Goal: Check status: Check status

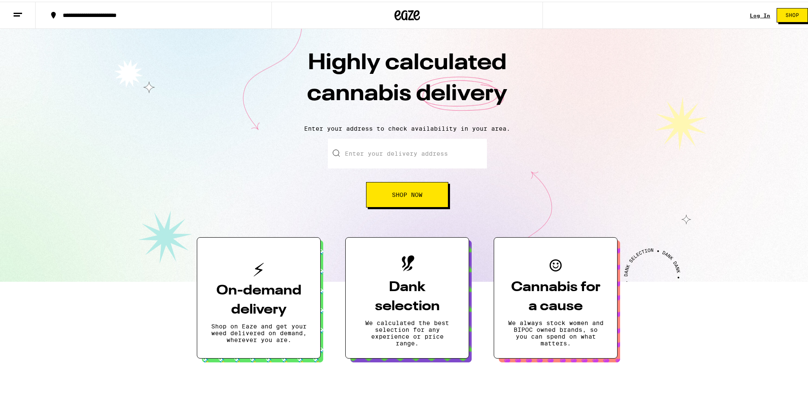
click at [757, 13] on link "Log In" at bounding box center [760, 14] width 20 height 6
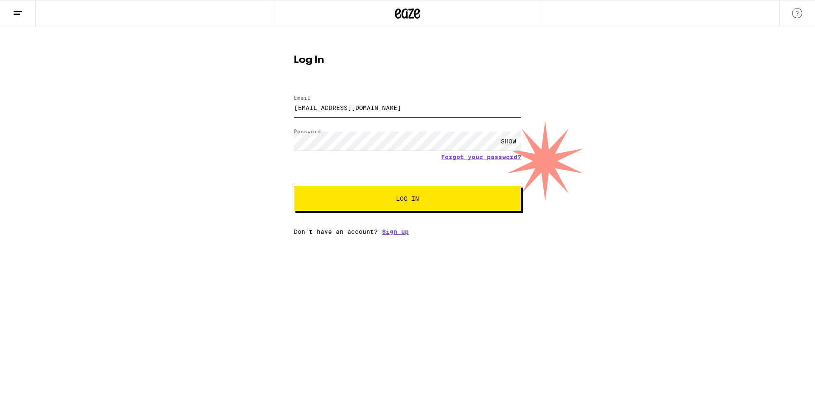
drag, startPoint x: 363, startPoint y: 114, endPoint x: 177, endPoint y: 104, distance: 186.1
click at [184, 104] on div "Log In Email Email [EMAIL_ADDRESS][DOMAIN_NAME] Password Password SHOW Forgot y…" at bounding box center [407, 131] width 815 height 208
type input "[EMAIL_ADDRESS][DOMAIN_NAME]"
click at [322, 197] on button "Log In" at bounding box center [407, 198] width 227 height 25
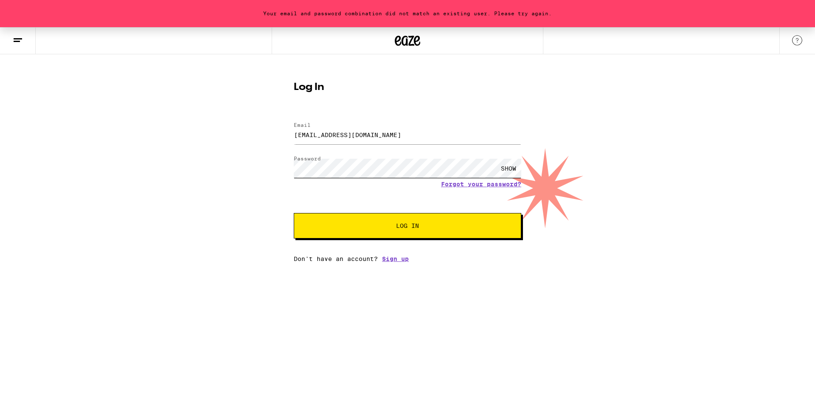
click at [252, 160] on div "Your email and password combination did not match an existing user. Please try …" at bounding box center [407, 144] width 815 height 235
click at [294, 213] on button "Log In" at bounding box center [407, 225] width 227 height 25
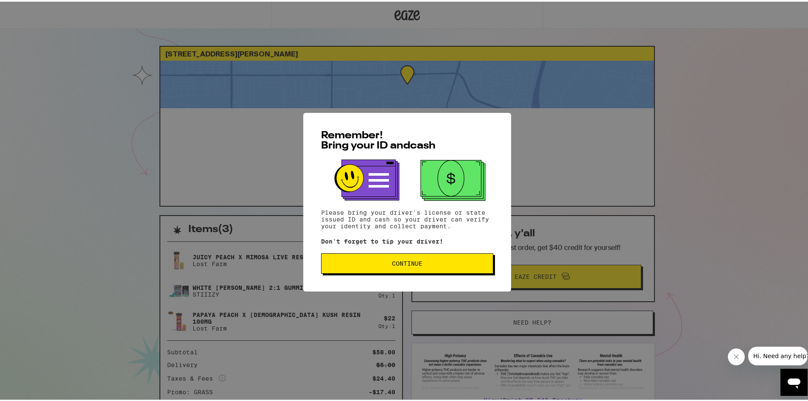
click at [402, 267] on button "Continue" at bounding box center [407, 262] width 172 height 20
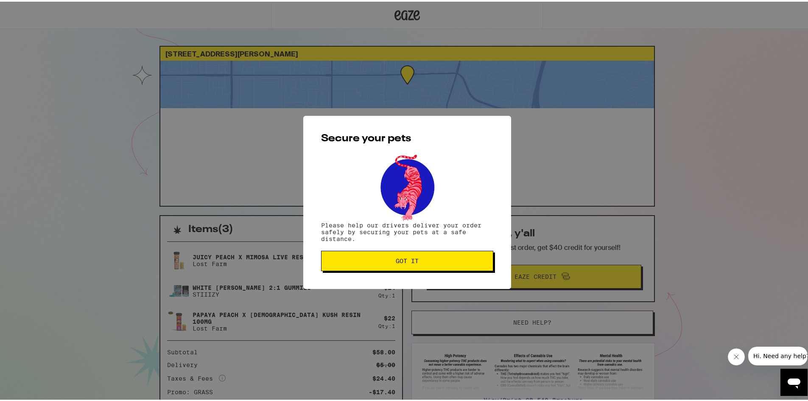
click at [434, 266] on button "Got it" at bounding box center [407, 259] width 172 height 20
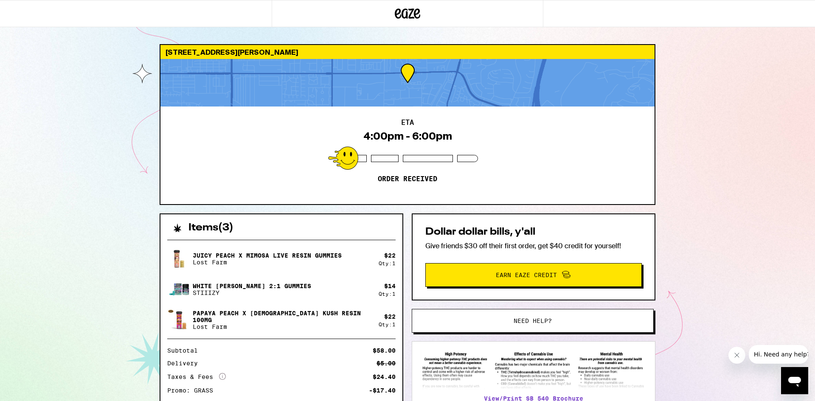
click at [751, 254] on div "[STREET_ADDRESS][PERSON_NAME] 4:00pm - 6:00pm Order received Items ( 3 ) Juicy …" at bounding box center [407, 231] width 815 height 462
click at [257, 340] on div "Juicy Peach x Mimosa Live Resin Gummies Lost Farm $ 22 Qty: 1 White [PERSON_NAM…" at bounding box center [281, 329] width 242 height 193
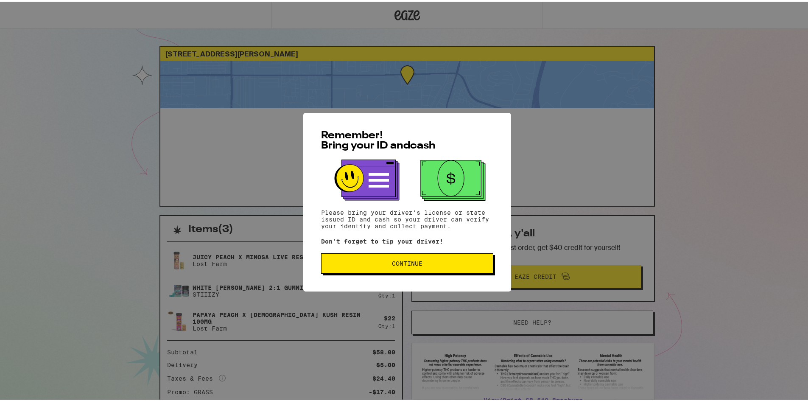
click at [406, 263] on span "Continue" at bounding box center [407, 262] width 31 height 6
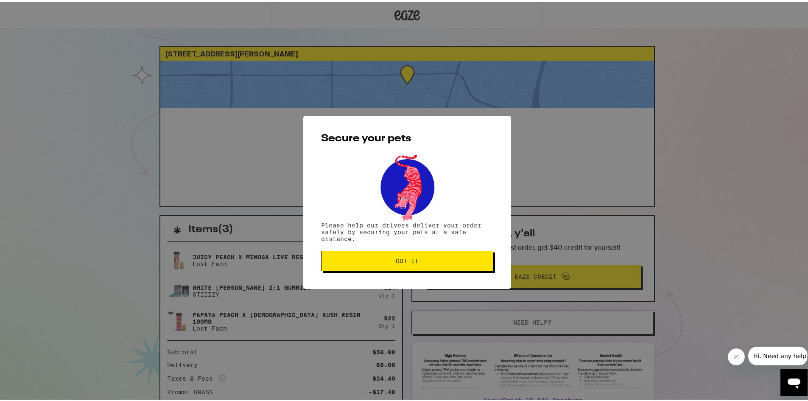
drag, startPoint x: 406, startPoint y: 263, endPoint x: 409, endPoint y: 258, distance: 5.8
click at [409, 258] on span "Got it" at bounding box center [407, 259] width 23 height 6
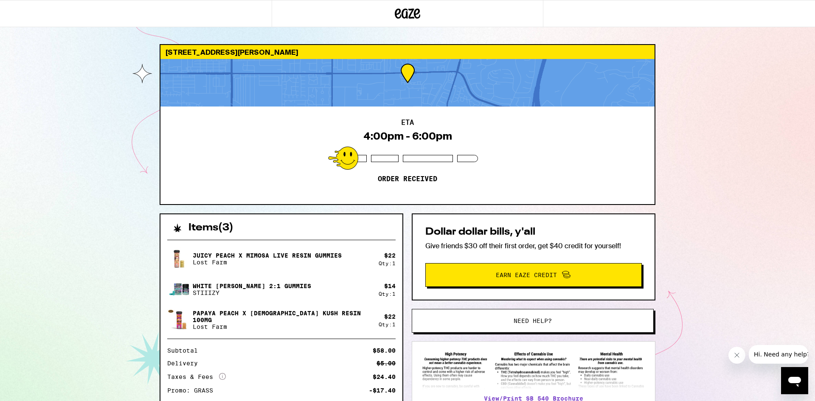
drag, startPoint x: 412, startPoint y: 13, endPoint x: 65, endPoint y: 177, distance: 384.3
click at [62, 177] on div "[STREET_ADDRESS][PERSON_NAME] 4:00pm - 6:00pm Order received Items ( 3 ) Juicy …" at bounding box center [407, 231] width 815 height 462
click at [409, 18] on icon at bounding box center [407, 13] width 13 height 10
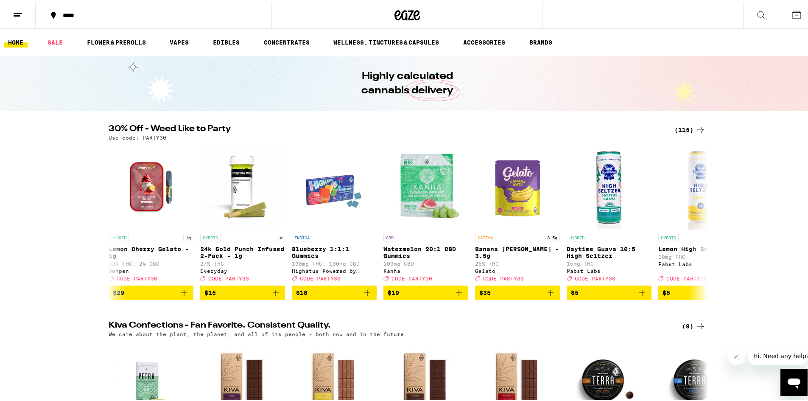
click at [792, 14] on icon at bounding box center [797, 13] width 10 height 10
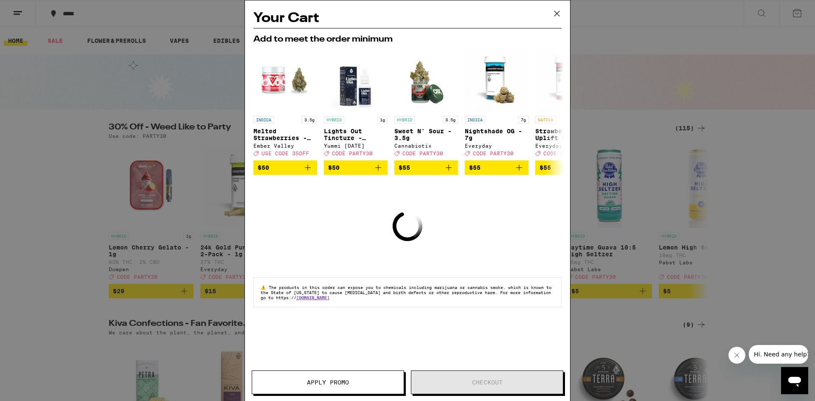
click at [555, 11] on icon at bounding box center [556, 13] width 13 height 13
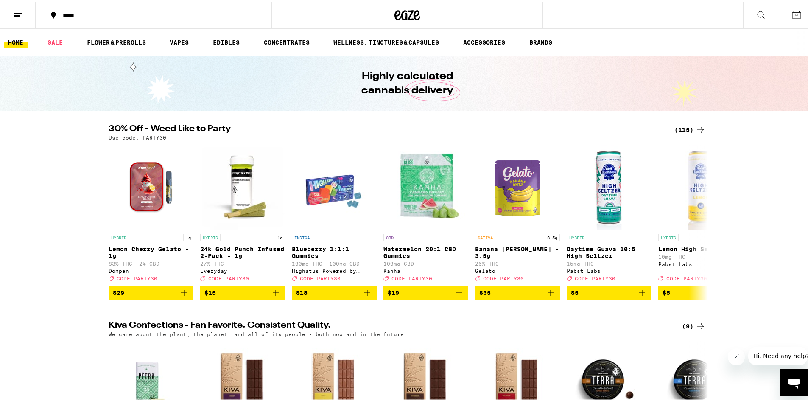
click at [20, 17] on button at bounding box center [18, 13] width 36 height 27
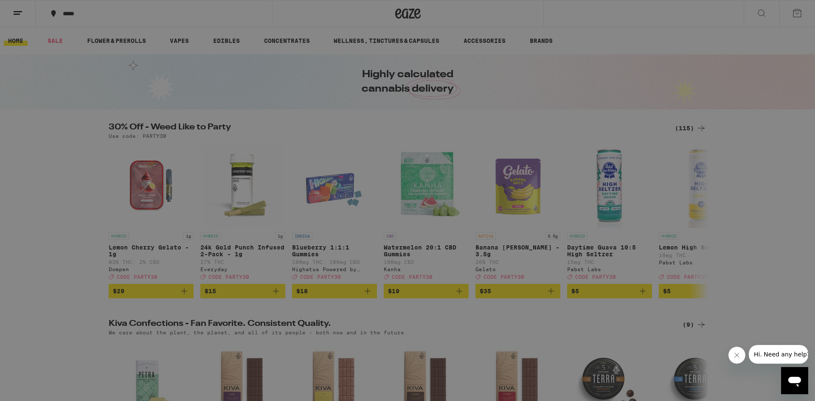
click at [80, 295] on link "Account" at bounding box center [117, 297] width 149 height 10
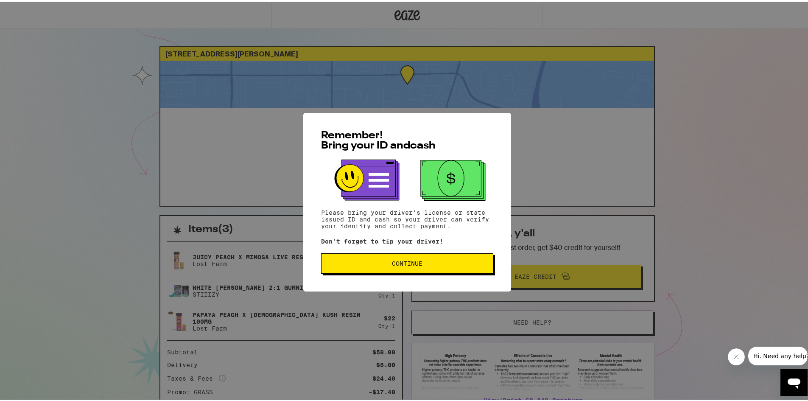
click at [426, 269] on button "Continue" at bounding box center [407, 262] width 172 height 20
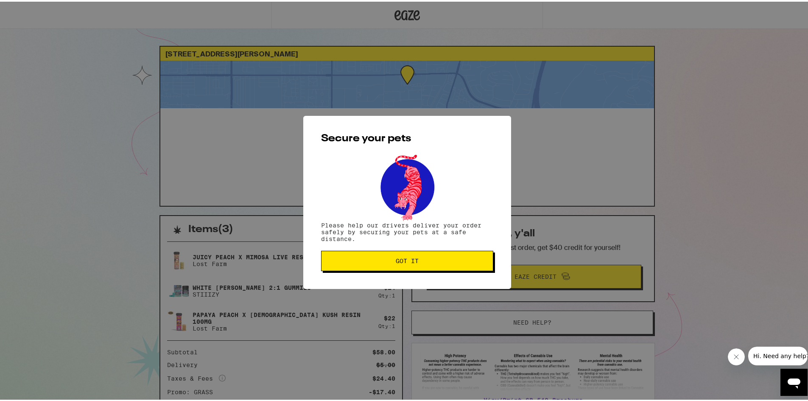
click at [423, 266] on button "Got it" at bounding box center [407, 259] width 172 height 20
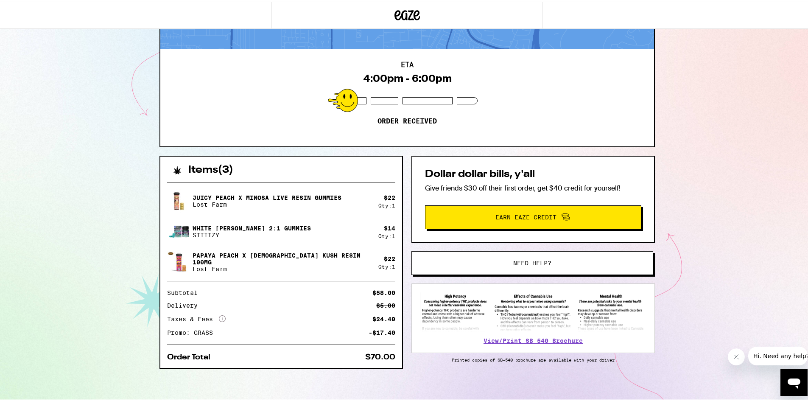
scroll to position [63, 0]
